Goal: Navigation & Orientation: Find specific page/section

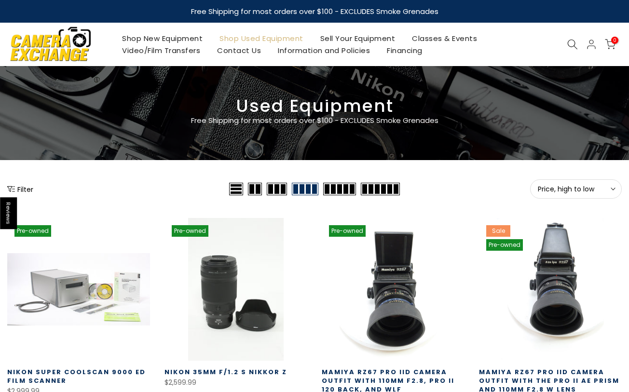
type input "**********"
click at [604, 198] on button "Price, high to low Sort" at bounding box center [576, 189] width 92 height 19
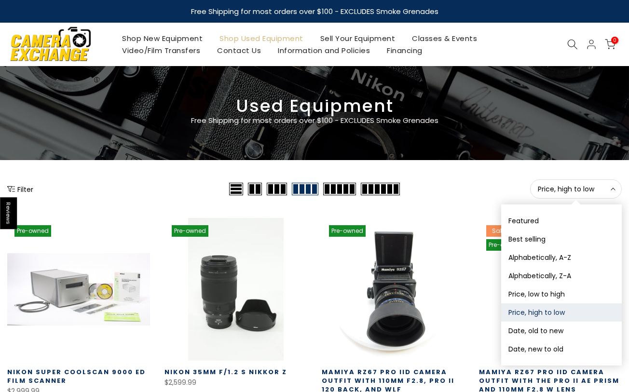
click at [604, 198] on button "Price, high to low Sort" at bounding box center [576, 189] width 92 height 19
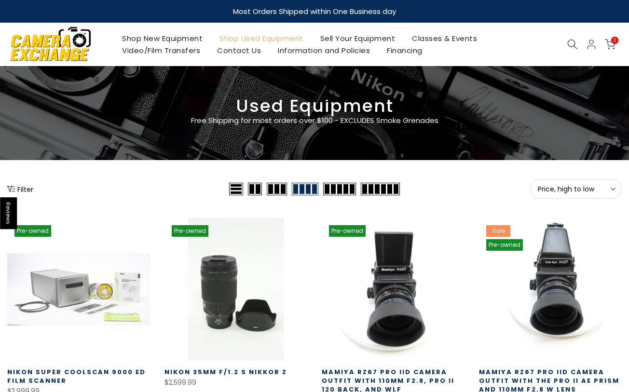
click at [604, 191] on span "Price, high to low" at bounding box center [576, 189] width 76 height 9
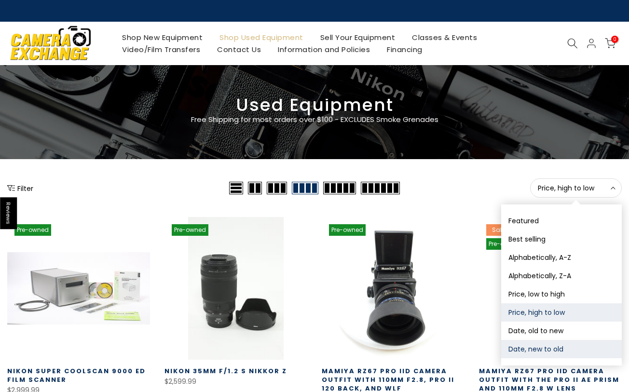
click at [549, 353] on button "Date, new to old" at bounding box center [562, 349] width 121 height 18
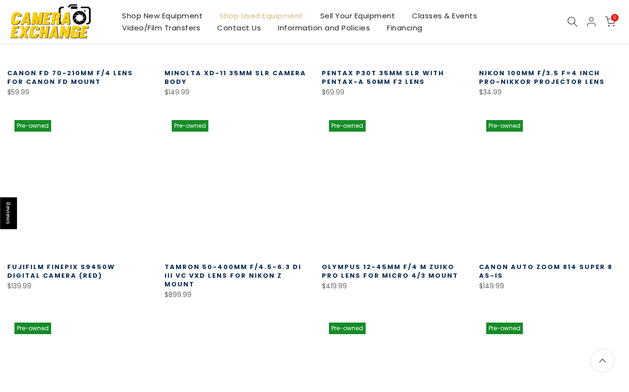
scroll to position [343, 0]
